Goal: Obtain resource: Download file/media

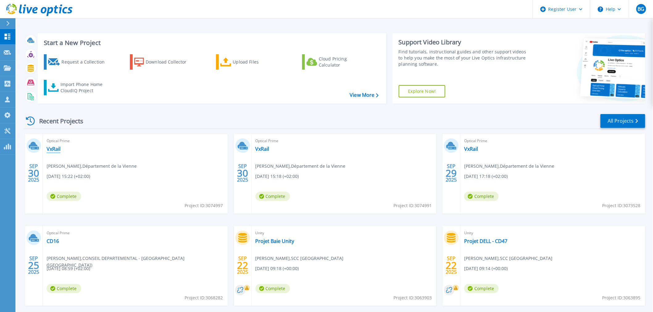
click at [51, 149] on link "VxRail" at bounding box center [54, 149] width 14 height 6
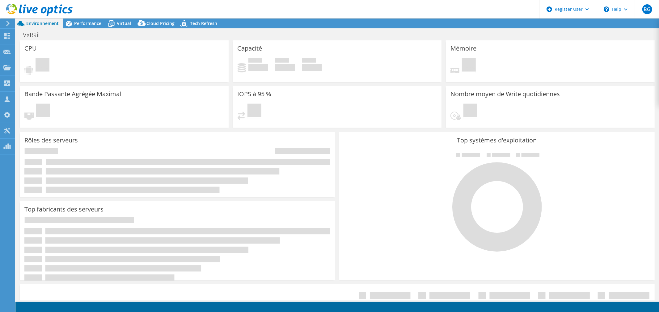
select select "USD"
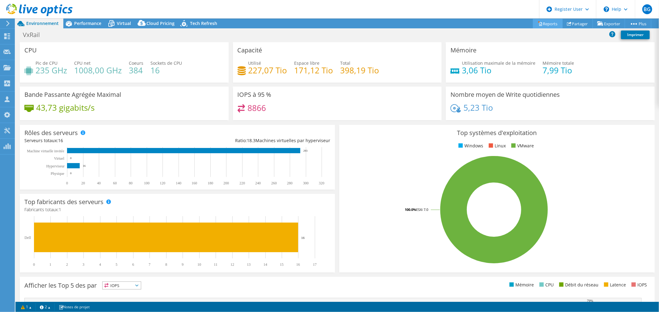
click at [544, 22] on link "Reports" at bounding box center [548, 24] width 30 height 10
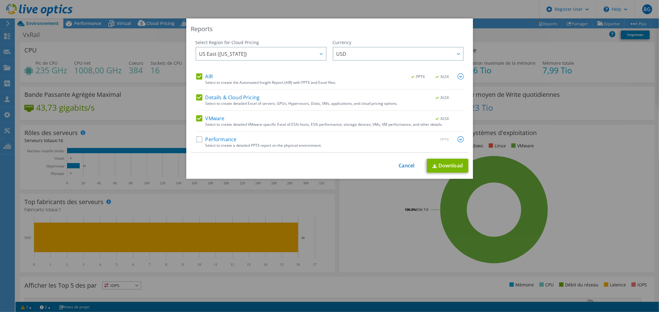
click at [198, 98] on label "Details & Cloud Pricing" at bounding box center [228, 97] width 64 height 6
click at [0, 0] on input "Details & Cloud Pricing" at bounding box center [0, 0] width 0 height 0
click at [198, 116] on label "VMware" at bounding box center [210, 118] width 28 height 6
click at [0, 0] on input "VMware" at bounding box center [0, 0] width 0 height 0
click at [440, 167] on link "Download" at bounding box center [447, 166] width 41 height 14
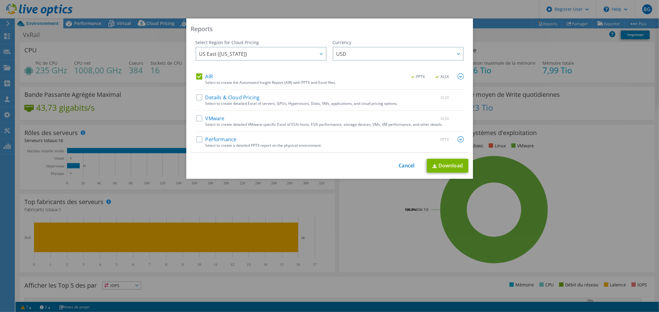
click at [619, 159] on div "Reports Select Region for Cloud Pricing Asia Pacific ([GEOGRAPHIC_DATA]) [GEOGR…" at bounding box center [329, 156] width 659 height 275
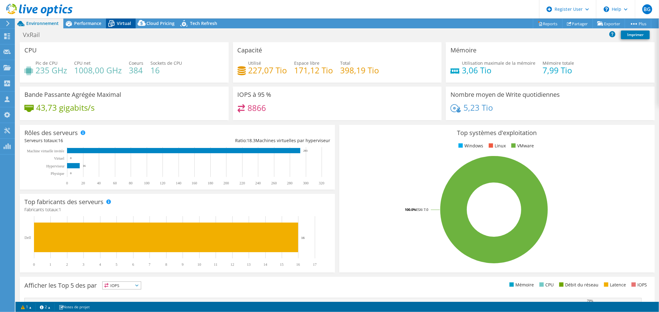
click at [121, 25] on span "Virtual" at bounding box center [124, 23] width 14 height 6
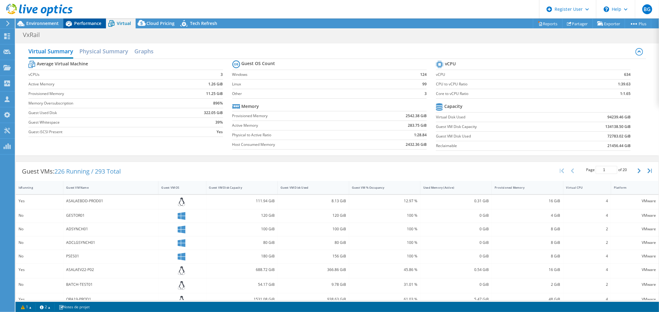
click at [87, 23] on span "Performance" at bounding box center [87, 23] width 27 height 6
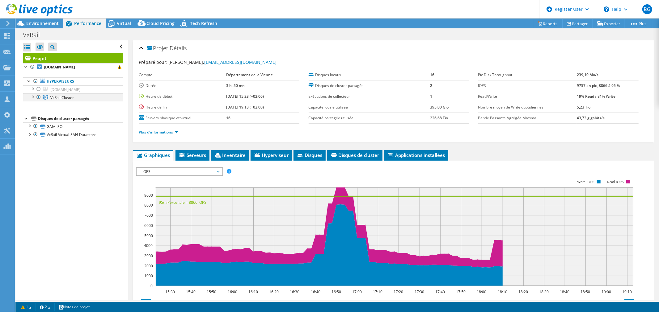
click at [32, 97] on div at bounding box center [32, 97] width 6 height 6
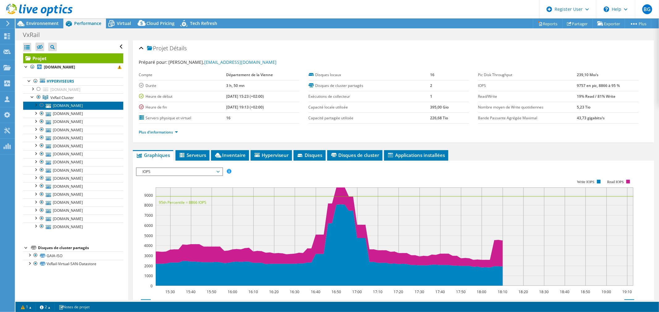
click at [75, 104] on link "[DOMAIN_NAME]" at bounding box center [73, 106] width 100 height 8
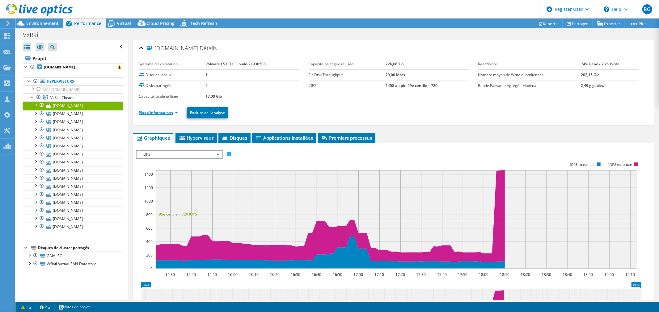
click at [171, 114] on link "Plus d'informations" at bounding box center [158, 112] width 39 height 5
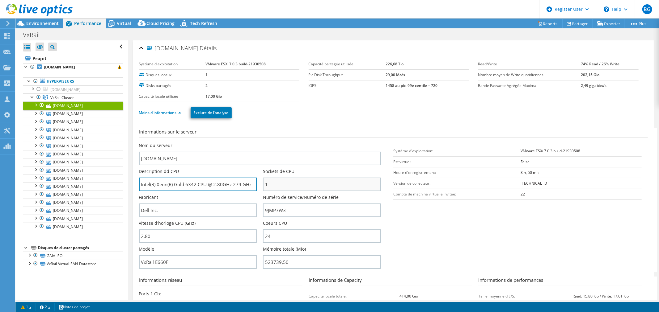
drag, startPoint x: 141, startPoint y: 186, endPoint x: 280, endPoint y: 186, distance: 139.6
click at [280, 143] on div "Nom du serveur [DOMAIN_NAME] Description dd CPU Intel(R) Xeon(R) Gold 6342 CPU …" at bounding box center [263, 143] width 248 height 0
click at [36, 105] on div at bounding box center [35, 105] width 6 height 6
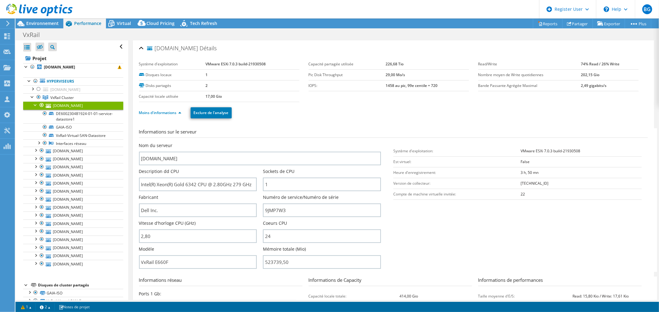
click at [36, 105] on div at bounding box center [35, 105] width 6 height 6
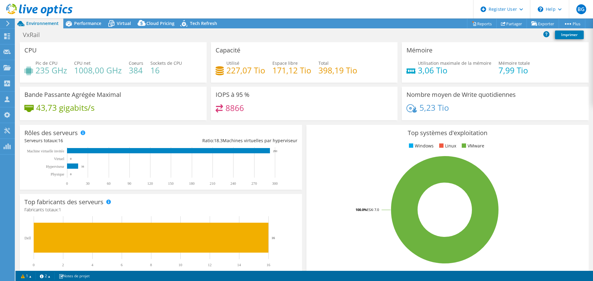
select select "USD"
